Goal: Information Seeking & Learning: Understand process/instructions

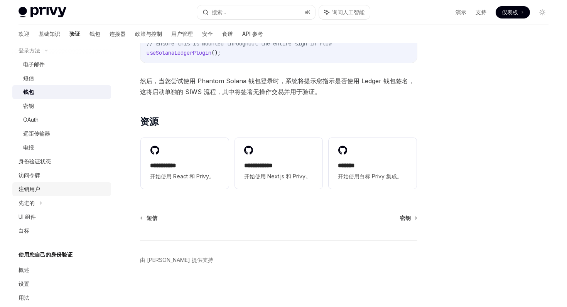
scroll to position [78, 0]
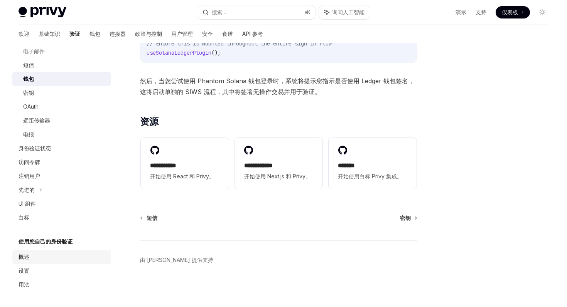
click at [62, 255] on div "概述" at bounding box center [63, 256] width 88 height 9
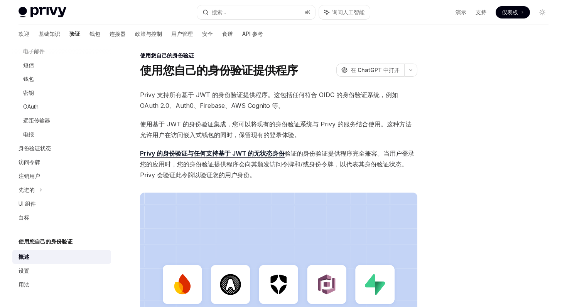
scroll to position [205, 0]
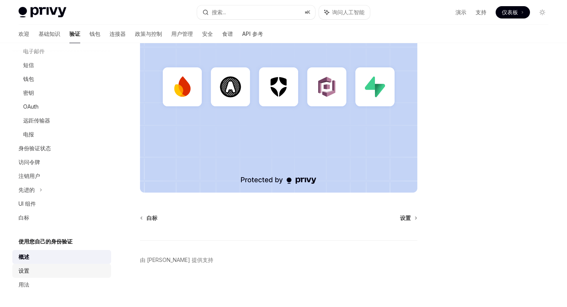
click at [47, 275] on div "设置" at bounding box center [63, 270] width 88 height 9
type textarea "*"
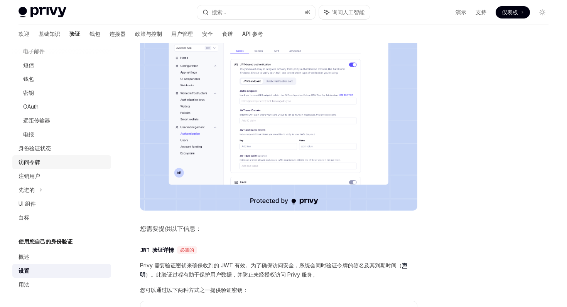
scroll to position [52, 0]
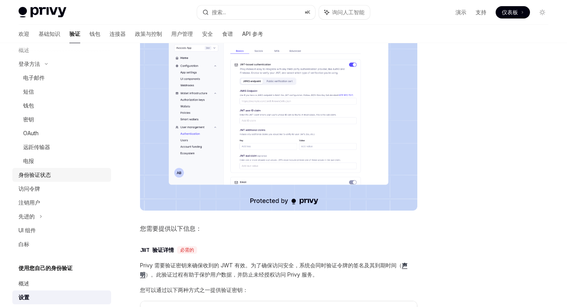
click at [54, 170] on div "身份验证状态" at bounding box center [63, 174] width 88 height 9
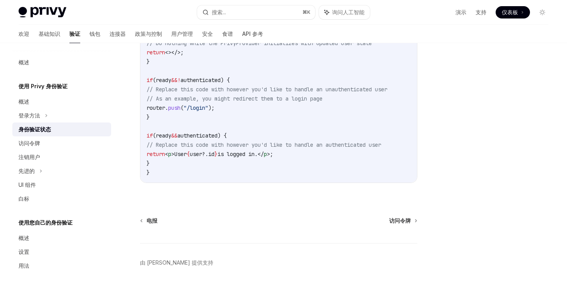
scroll to position [316, 0]
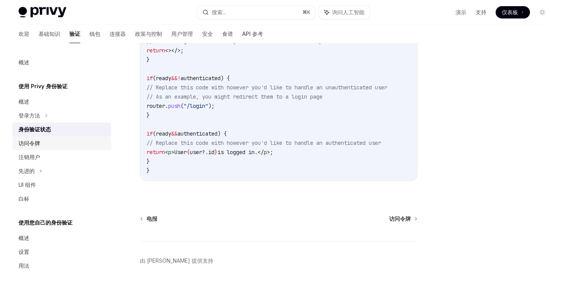
click at [80, 145] on div "访问令牌" at bounding box center [63, 143] width 88 height 9
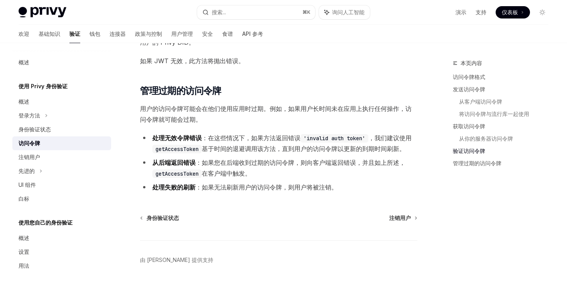
scroll to position [1899, 0]
click at [63, 132] on div "身份验证状态" at bounding box center [63, 129] width 88 height 9
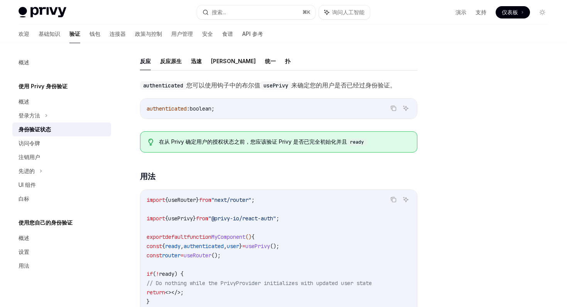
scroll to position [50, 0]
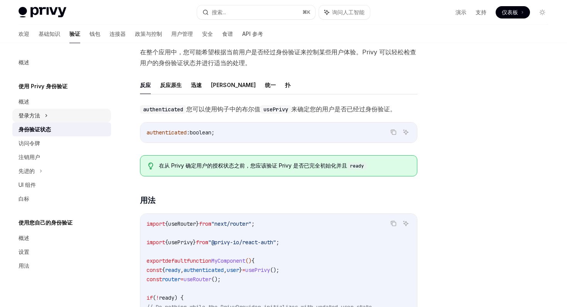
click at [55, 116] on div "登录方法" at bounding box center [61, 116] width 99 height 14
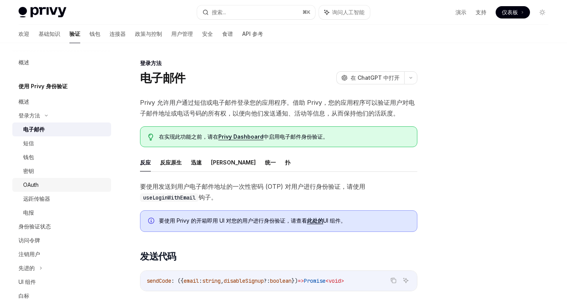
click at [56, 188] on div "OAuth" at bounding box center [64, 184] width 83 height 9
type textarea "*"
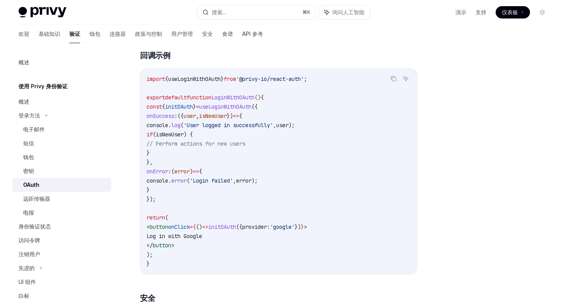
scroll to position [1319, 0]
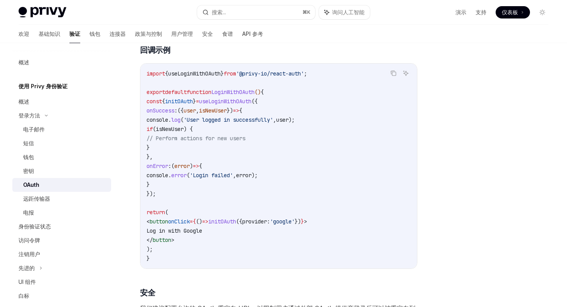
drag, startPoint x: 158, startPoint y: 98, endPoint x: 198, endPoint y: 189, distance: 99.6
click at [198, 189] on code "import { useLoginWithOAuth } from '@privy-io/react-auth' ; export default funct…" at bounding box center [278, 166] width 264 height 194
copy code "const { initOAuth } = useLoginWithOAuth ({ onSuccess : ({ user , isNewUser }) =…"
click at [306, 192] on code "import { useLoginWithOAuth } from '@privy-io/react-auth' ; export default funct…" at bounding box center [278, 166] width 264 height 194
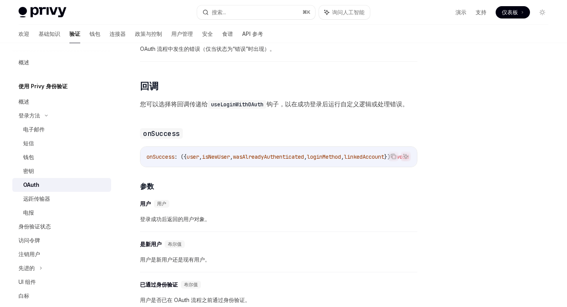
scroll to position [829, 0]
click at [240, 14] on button "搜索... ⌘ K" at bounding box center [256, 12] width 118 height 14
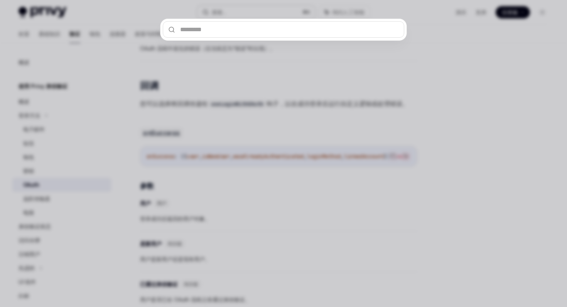
type input "**********"
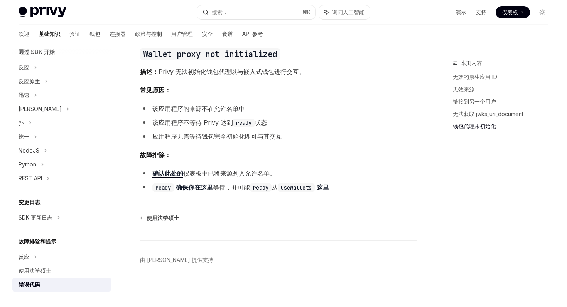
scroll to position [1142, 0]
click at [169, 175] on font "确认此处的" at bounding box center [167, 174] width 31 height 8
click at [207, 186] on font "确保你在这里" at bounding box center [194, 187] width 37 height 8
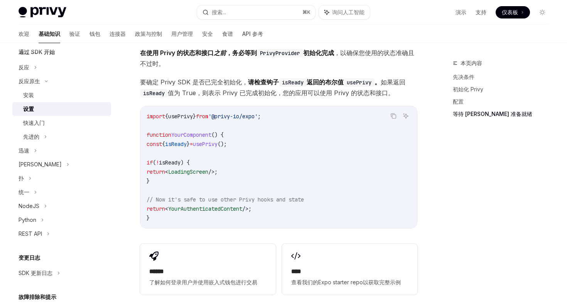
scroll to position [585, 0]
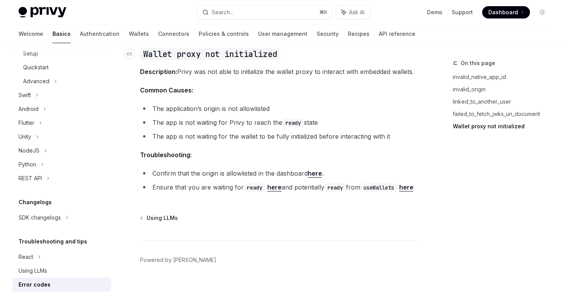
scroll to position [1227, 0]
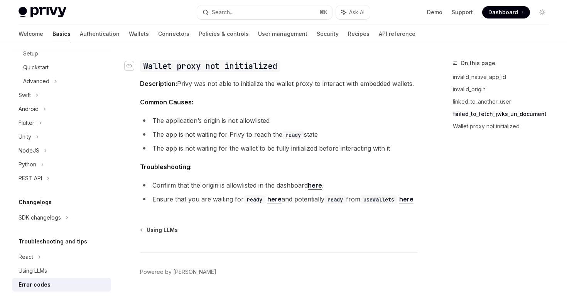
click at [127, 66] on icon "Navigate to header" at bounding box center [128, 66] width 5 height 5
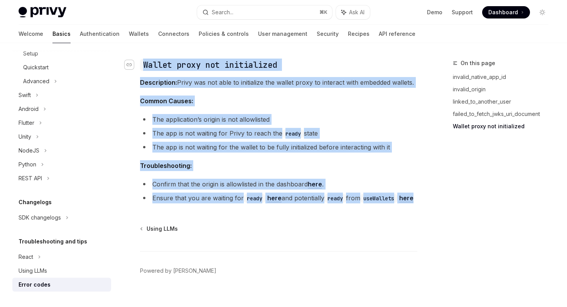
drag, startPoint x: 179, startPoint y: 209, endPoint x: 132, endPoint y: 68, distance: 148.5
copy div "​ Wallet proxy not initialized Description: Privy was not able to initialize th…"
click at [395, 164] on span "Troubleshooting:" at bounding box center [278, 165] width 277 height 11
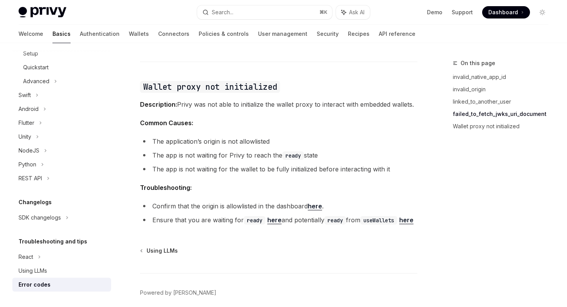
scroll to position [1207, 0]
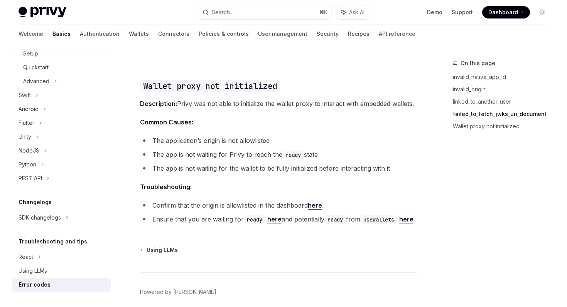
click at [275, 219] on link "here" at bounding box center [274, 219] width 14 height 8
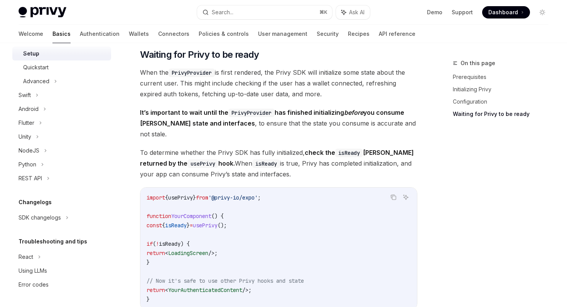
scroll to position [548, 0]
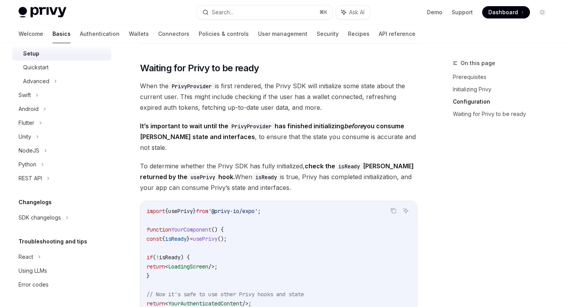
type textarea "*"
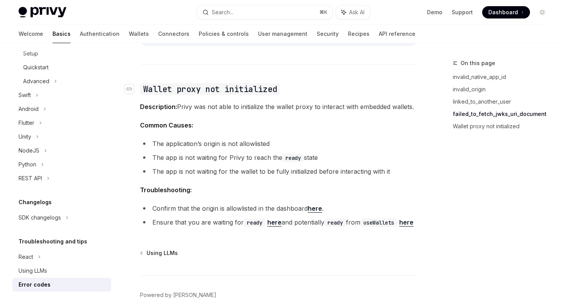
scroll to position [1207, 0]
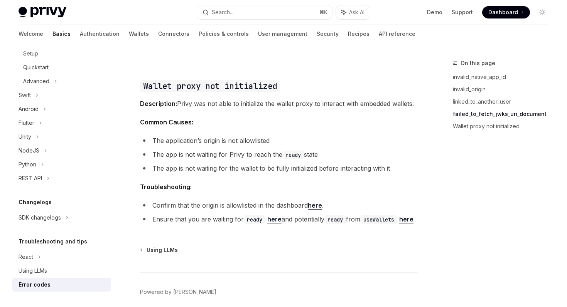
click at [203, 225] on li "Ensure that you are waiting for ready here and potentially ready from useWallet…" at bounding box center [278, 219] width 277 height 11
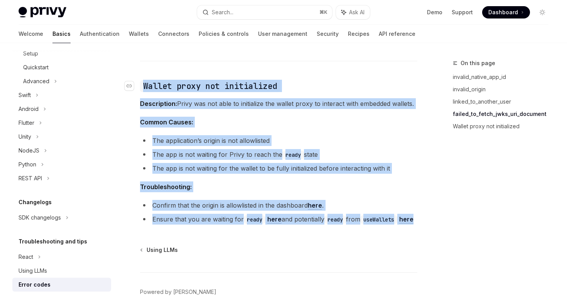
drag, startPoint x: 188, startPoint y: 232, endPoint x: 143, endPoint y: 89, distance: 150.7
copy div "Wallet proxy not initialized Description: Privy was not able to initialize the …"
click at [400, 171] on li "The app is not waiting for the wallet to be fully initialized before interactin…" at bounding box center [278, 168] width 277 height 11
